Goal: Transaction & Acquisition: Purchase product/service

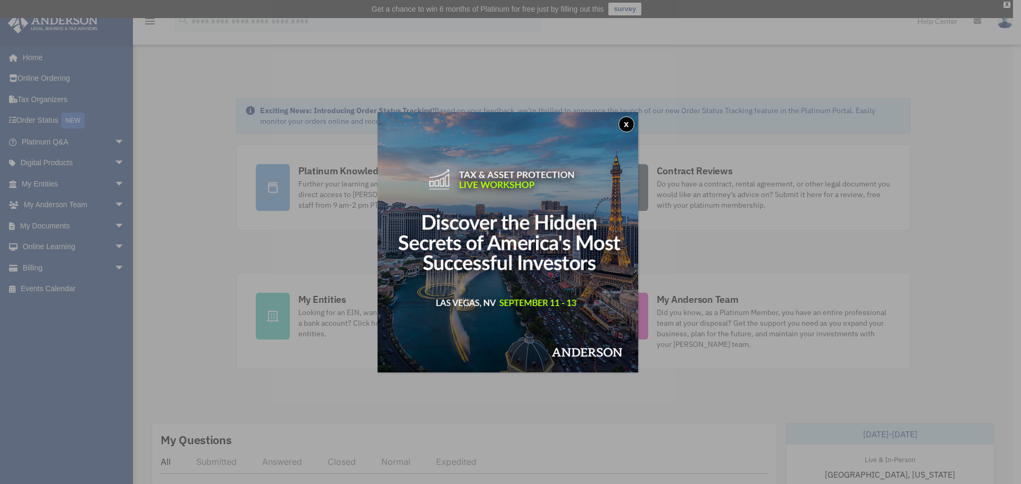
click at [627, 121] on button "x" at bounding box center [626, 124] width 16 height 16
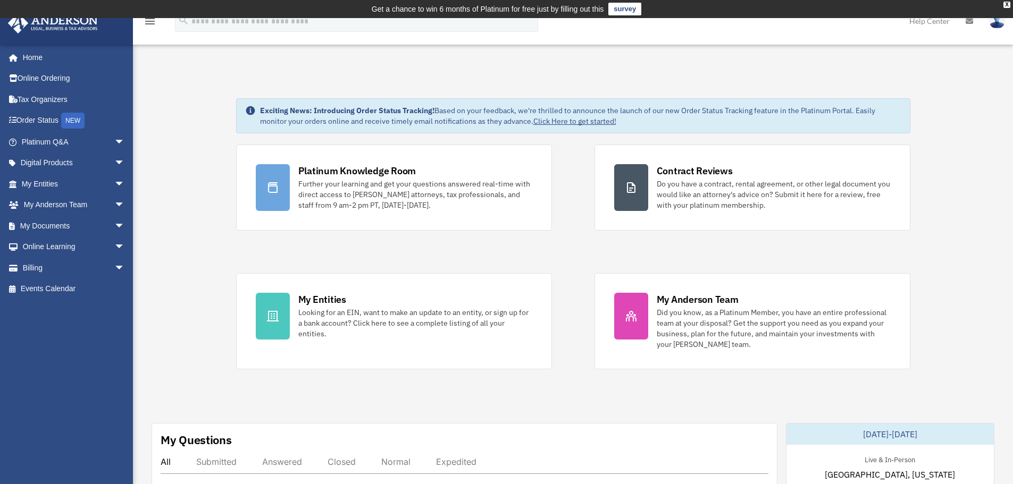
click at [997, 22] on img at bounding box center [997, 20] width 16 height 15
click at [970, 23] on icon at bounding box center [968, 21] width 7 height 7
click at [1000, 23] on img at bounding box center [997, 20] width 16 height 15
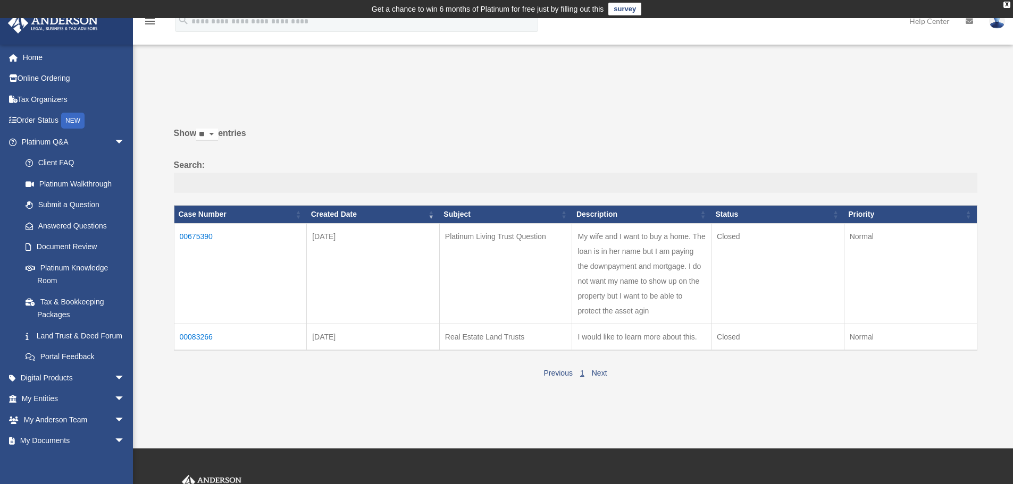
click at [998, 25] on img at bounding box center [997, 20] width 16 height 15
click at [798, 53] on link "My Profile" at bounding box center [837, 50] width 106 height 22
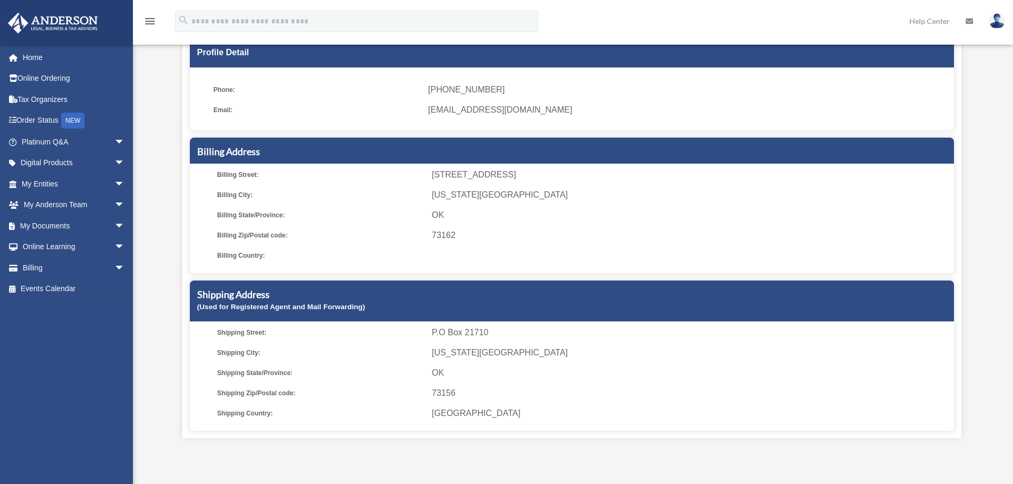
scroll to position [159, 0]
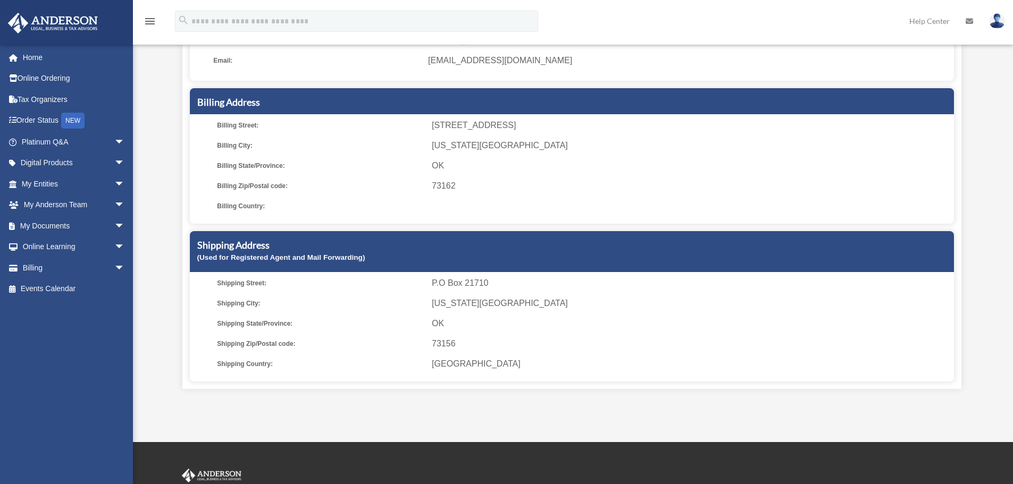
click at [398, 270] on div "Shipping Address (Used for Registered Agent and Mail Forwarding)" at bounding box center [572, 251] width 764 height 41
click at [298, 252] on div "Shipping Address (Used for Registered Agent and Mail Forwarding)" at bounding box center [572, 251] width 764 height 41
click at [153, 15] on icon "menu" at bounding box center [150, 21] width 13 height 13
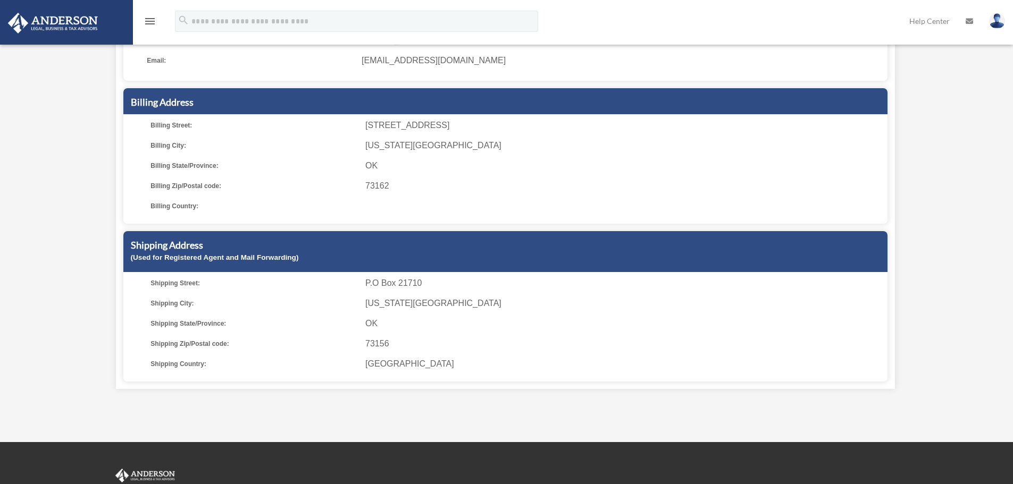
click at [152, 16] on icon "menu" at bounding box center [150, 21] width 13 height 13
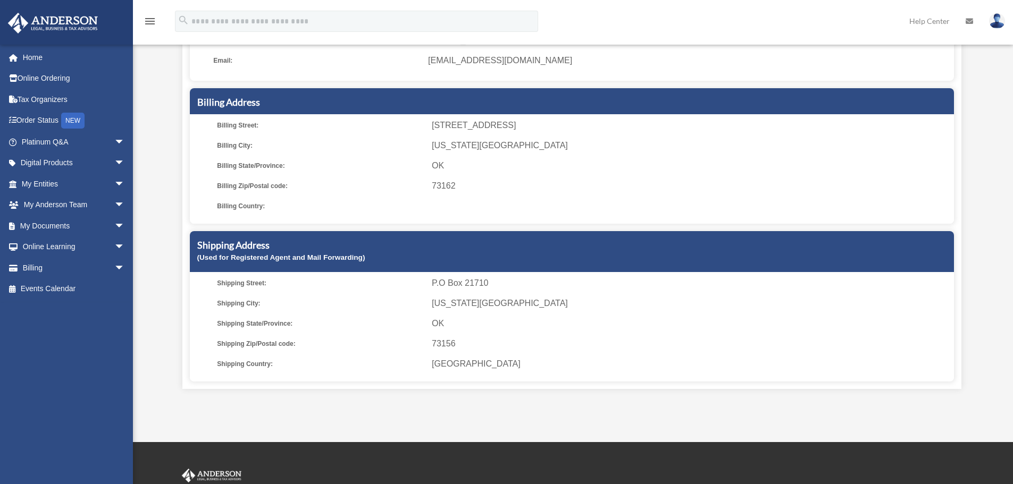
click at [311, 246] on h5 "Shipping Address" at bounding box center [571, 245] width 749 height 13
click at [221, 238] on div "Shipping Address (Used for Registered Agent and Mail Forwarding)" at bounding box center [572, 251] width 764 height 41
click at [225, 253] on div "Shipping Address (Used for Registered Agent and Mail Forwarding)" at bounding box center [572, 251] width 764 height 41
click at [233, 290] on span "Shipping Street:" at bounding box center [320, 283] width 207 height 15
drag, startPoint x: 246, startPoint y: 284, endPoint x: 309, endPoint y: 329, distance: 76.7
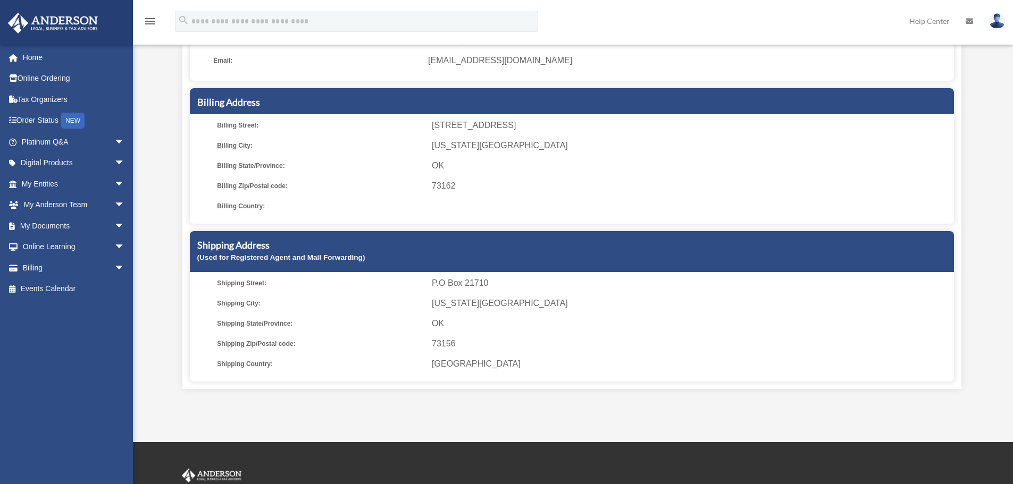
click at [255, 292] on ul "Shipping Street: P.O Box 21710 Shipping City: [US_STATE][GEOGRAPHIC_DATA] Shipp…" at bounding box center [571, 324] width 756 height 96
click at [264, 364] on span "Shipping Country:" at bounding box center [320, 364] width 207 height 15
click at [441, 366] on span "[GEOGRAPHIC_DATA]" at bounding box center [691, 364] width 518 height 15
click at [452, 321] on span "OK" at bounding box center [691, 323] width 518 height 15
drag, startPoint x: 474, startPoint y: 285, endPoint x: 597, endPoint y: 343, distance: 136.3
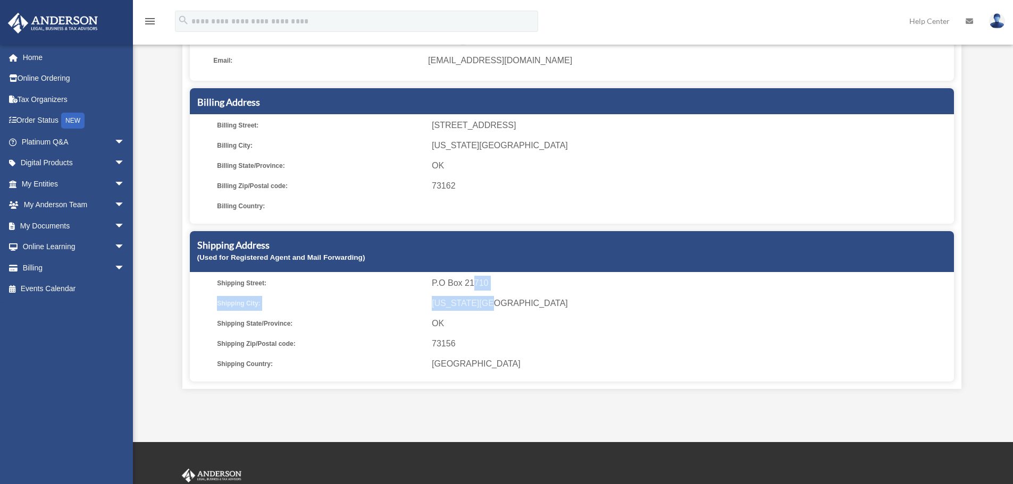
click at [501, 299] on ul "Shipping Street: P.O Box 21710 Shipping City: [US_STATE][GEOGRAPHIC_DATA] Shipp…" at bounding box center [571, 324] width 756 height 96
click at [694, 357] on span "United States" at bounding box center [691, 364] width 518 height 15
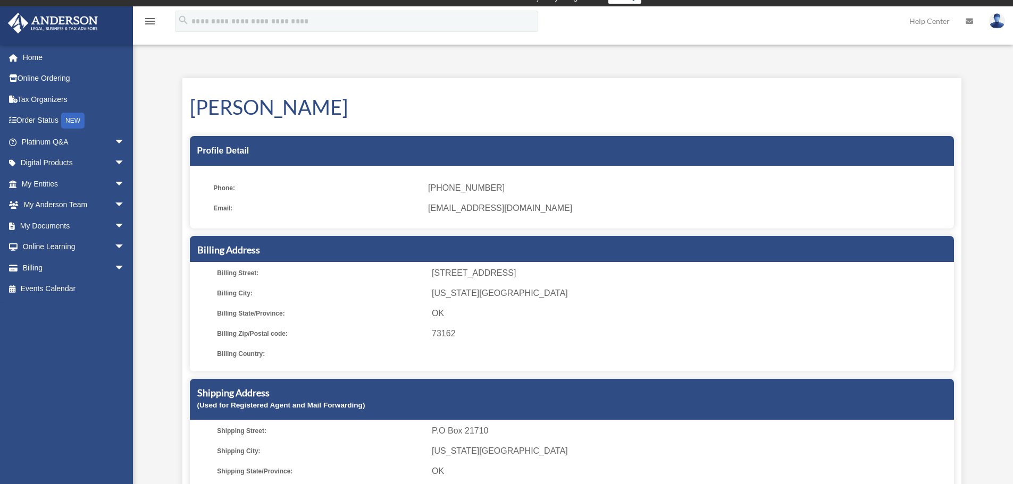
scroll to position [0, 0]
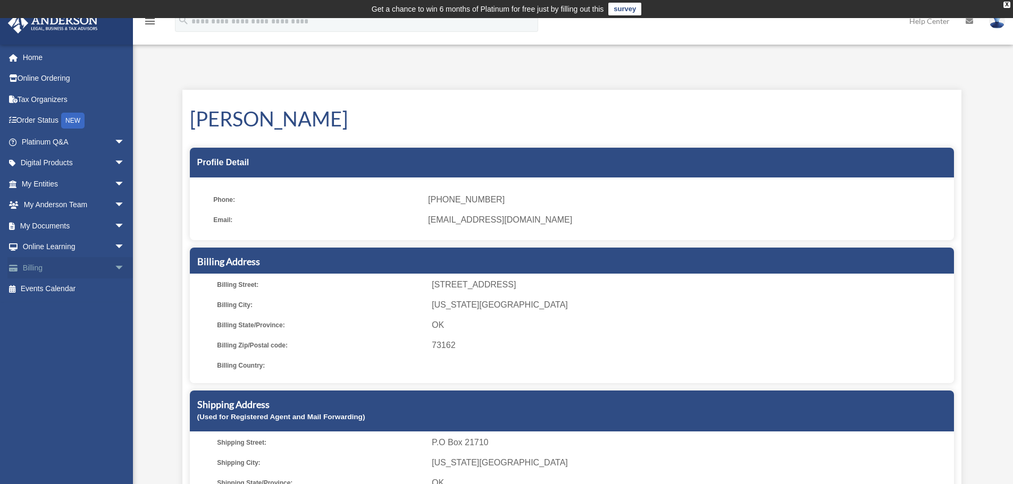
click at [114, 268] on span "arrow_drop_down" at bounding box center [124, 268] width 21 height 22
click at [80, 289] on link "$ Open Invoices" at bounding box center [78, 290] width 126 height 22
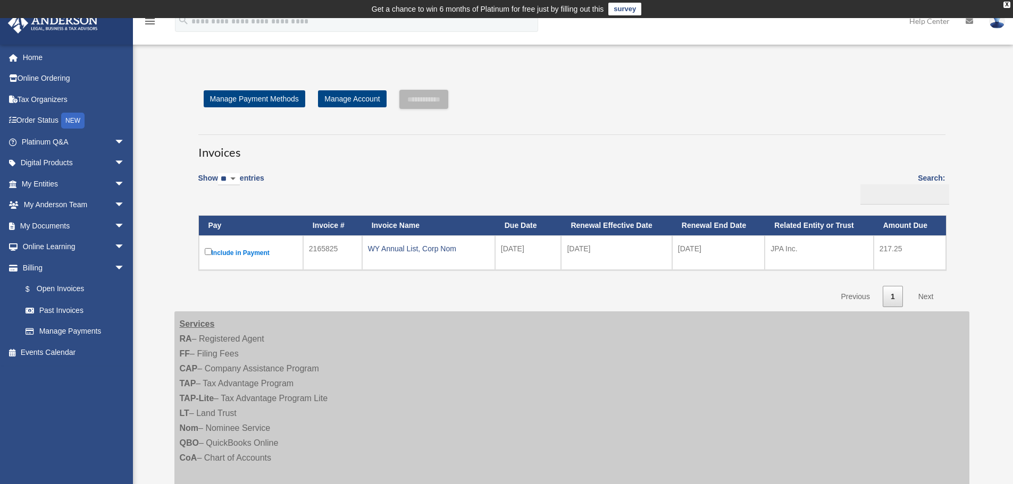
click at [223, 253] on label "Include in Payment" at bounding box center [251, 252] width 92 height 13
click at [437, 99] on input "**********" at bounding box center [423, 99] width 49 height 19
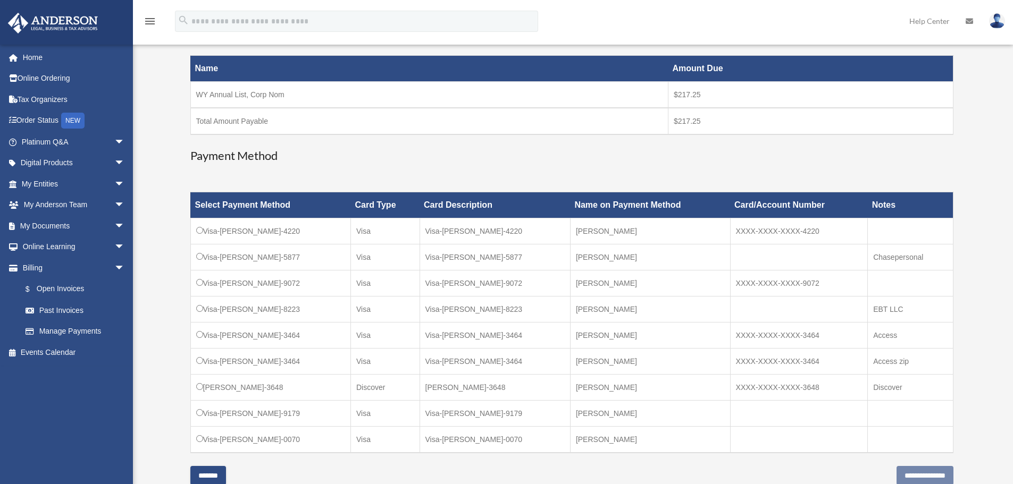
scroll to position [213, 0]
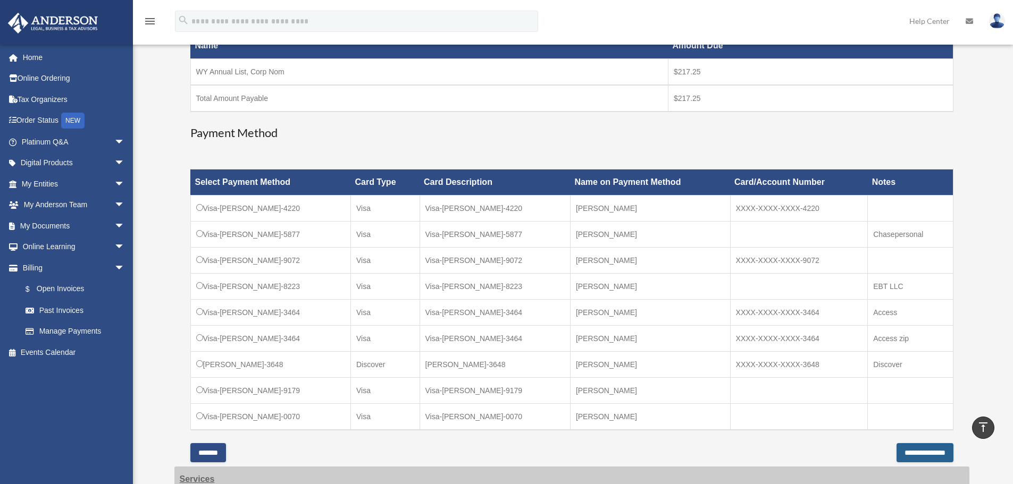
click at [897, 450] on input "**********" at bounding box center [924, 452] width 57 height 19
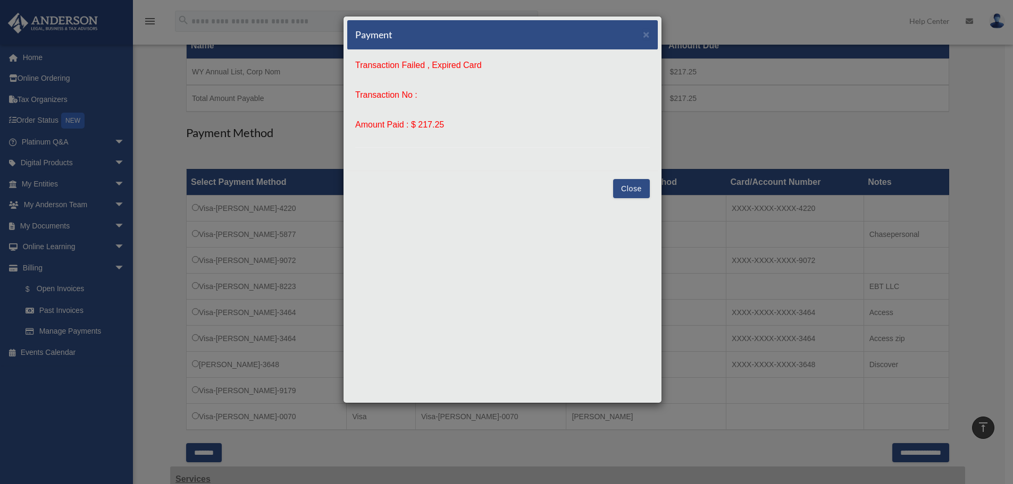
click at [635, 189] on button "Close" at bounding box center [631, 188] width 37 height 19
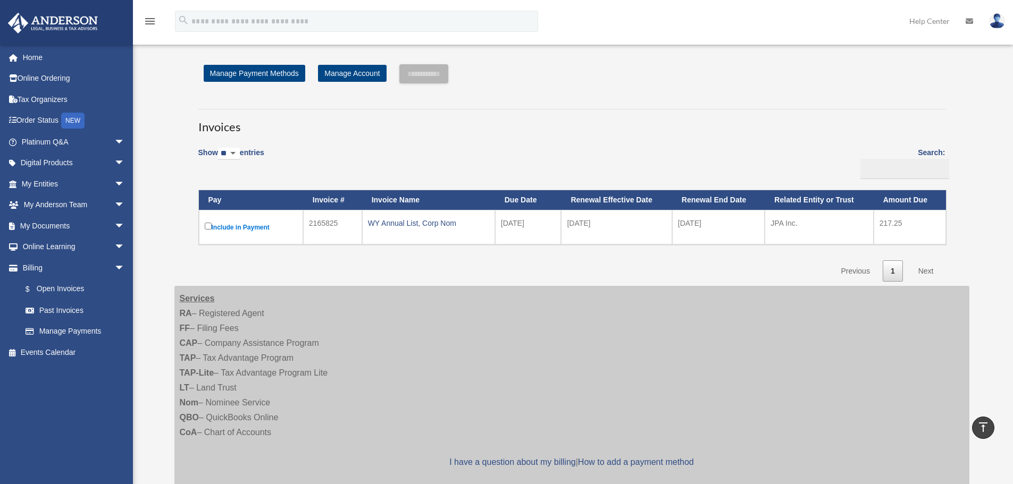
scroll to position [18, 0]
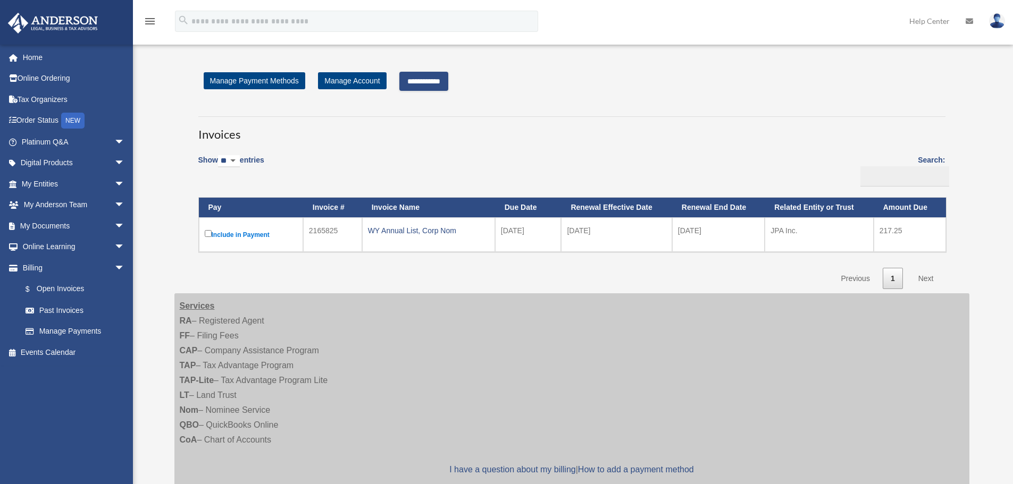
click at [428, 79] on input "**********" at bounding box center [423, 81] width 49 height 19
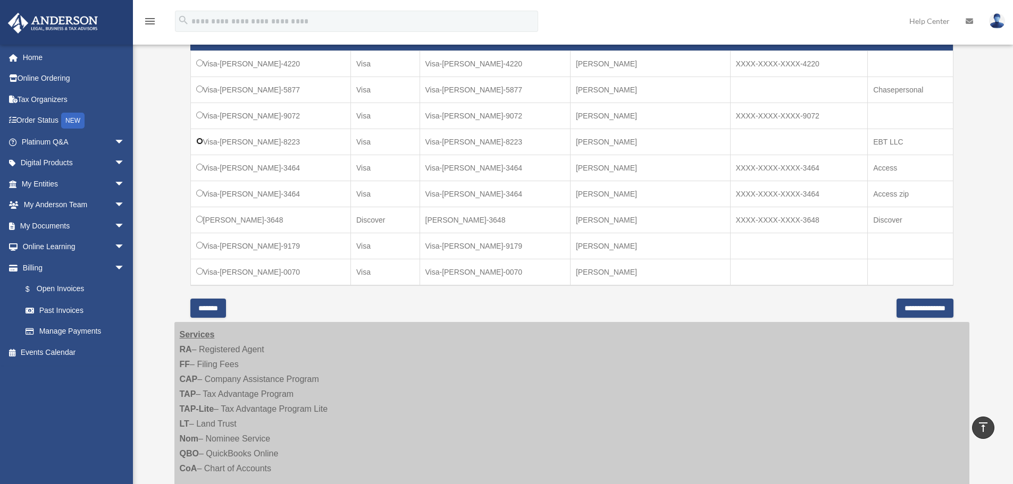
scroll to position [390, 0]
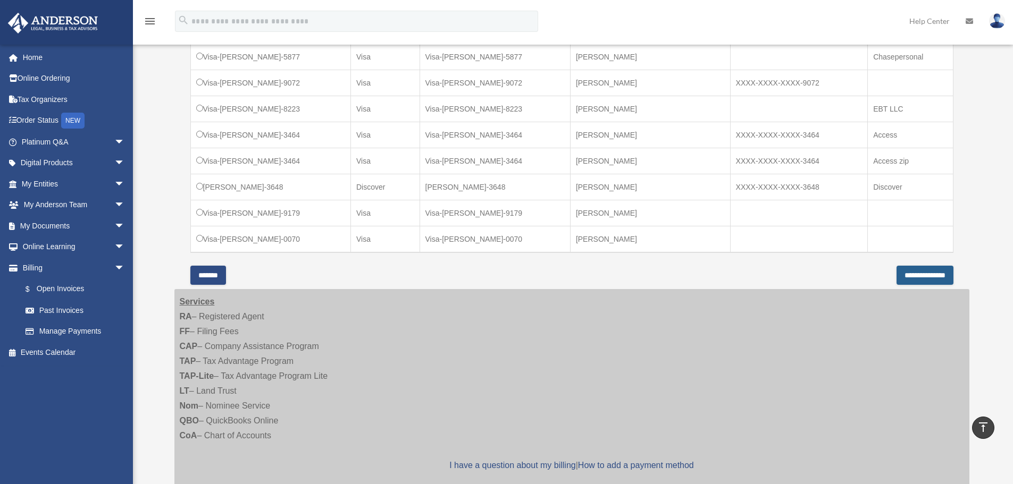
click at [902, 276] on input "**********" at bounding box center [924, 275] width 57 height 19
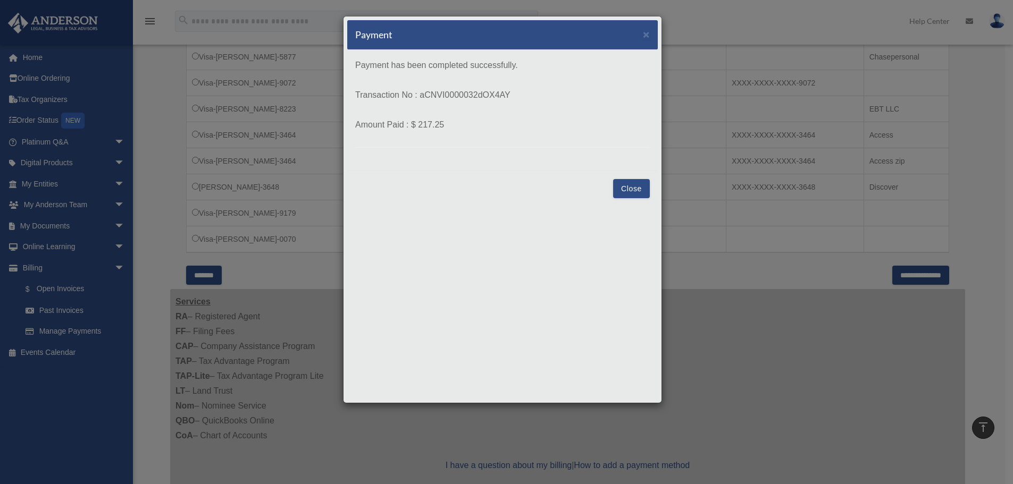
click at [638, 183] on button "Close" at bounding box center [631, 188] width 37 height 19
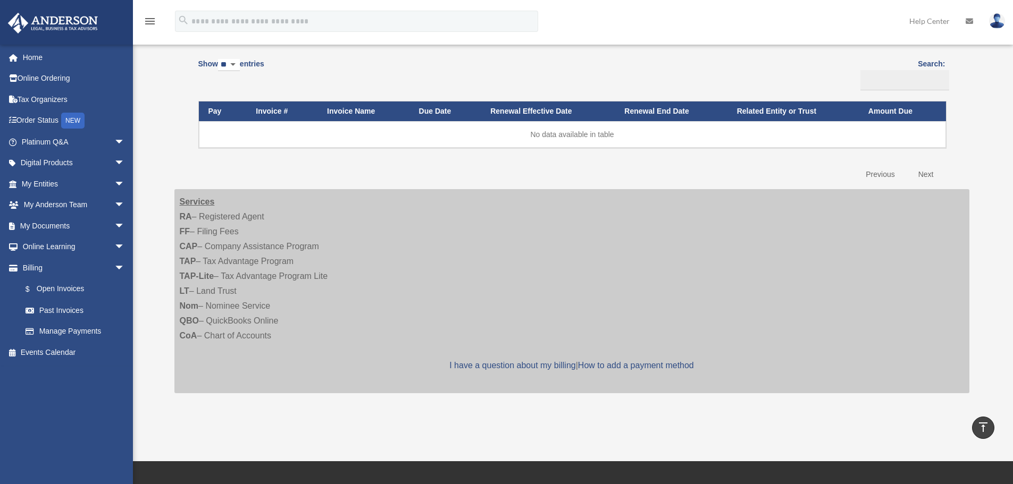
scroll to position [79, 0]
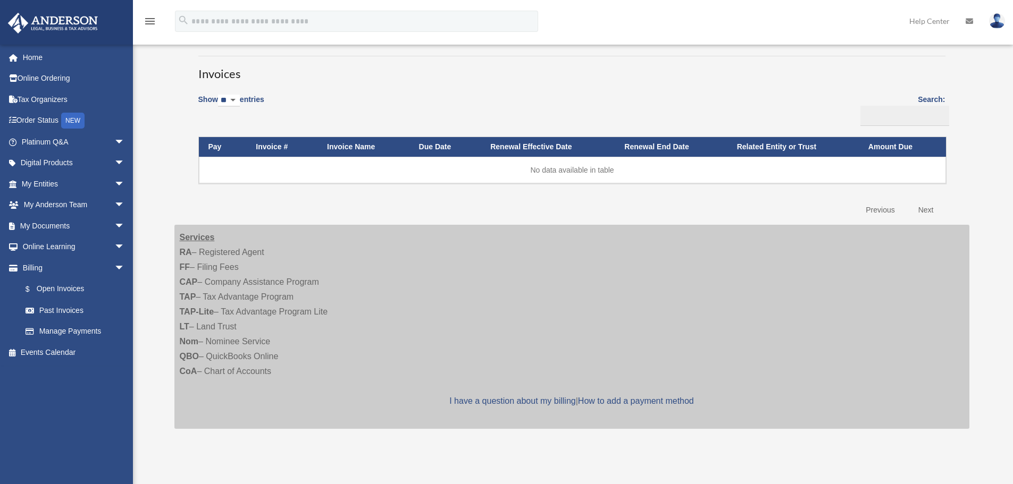
click at [997, 20] on img at bounding box center [997, 20] width 16 height 15
click at [930, 22] on link "Help Center" at bounding box center [929, 21] width 56 height 42
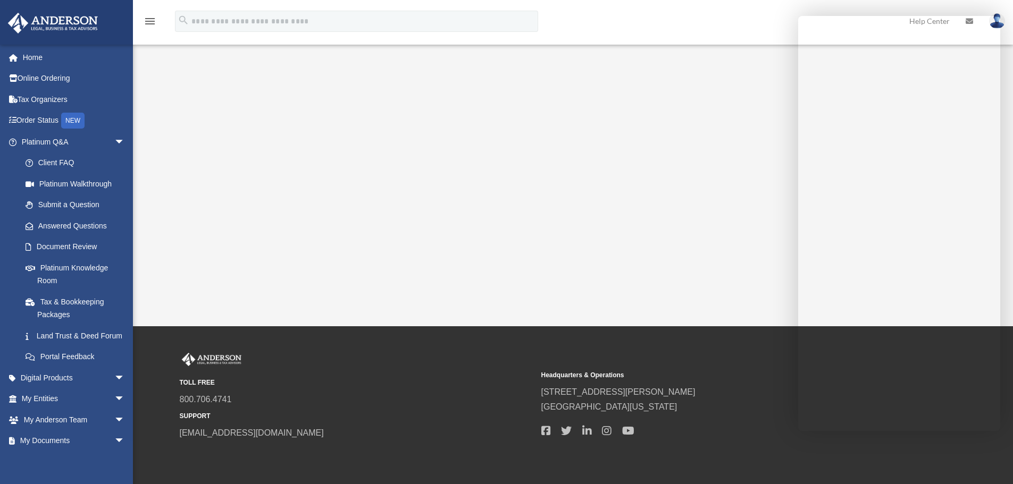
scroll to position [225, 0]
